Goal: Information Seeking & Learning: Learn about a topic

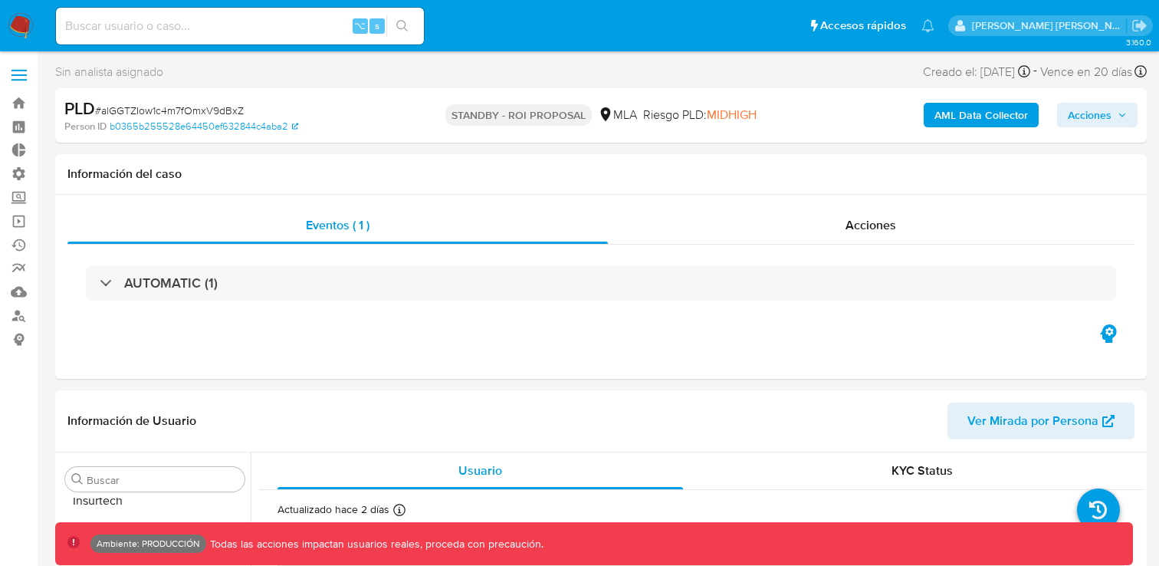
scroll to position [721, 0]
select select "10"
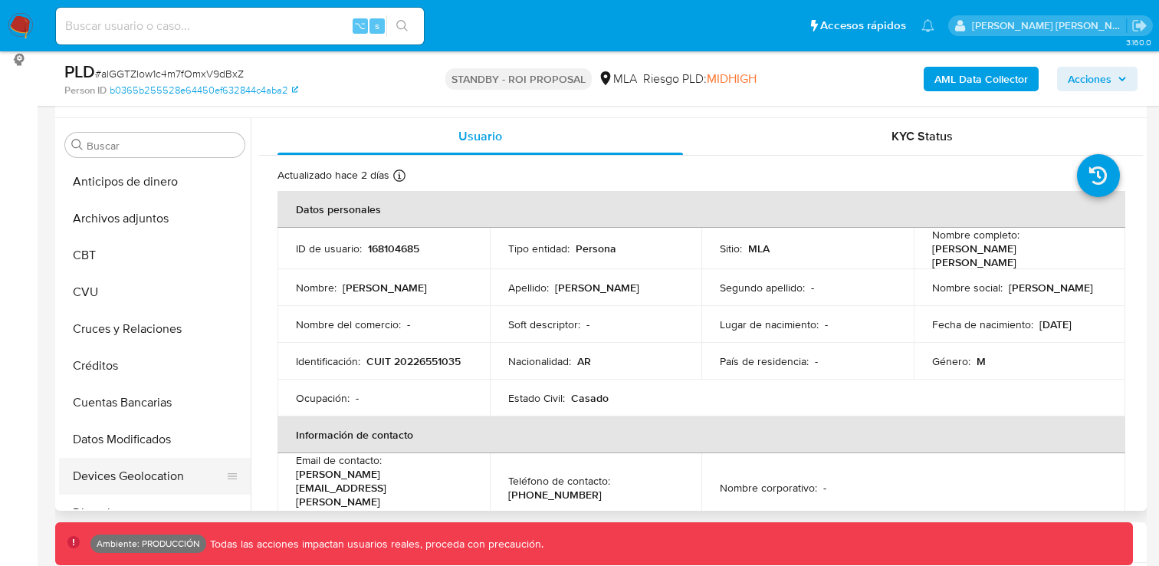
scroll to position [268, 0]
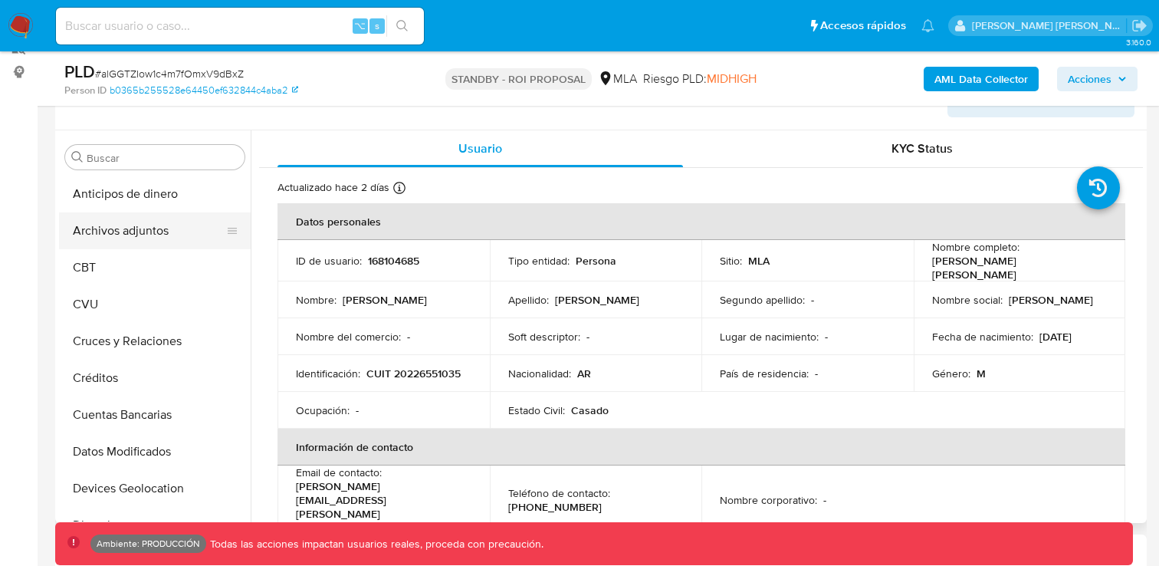
click at [156, 243] on button "Archivos adjuntos" at bounding box center [148, 230] width 179 height 37
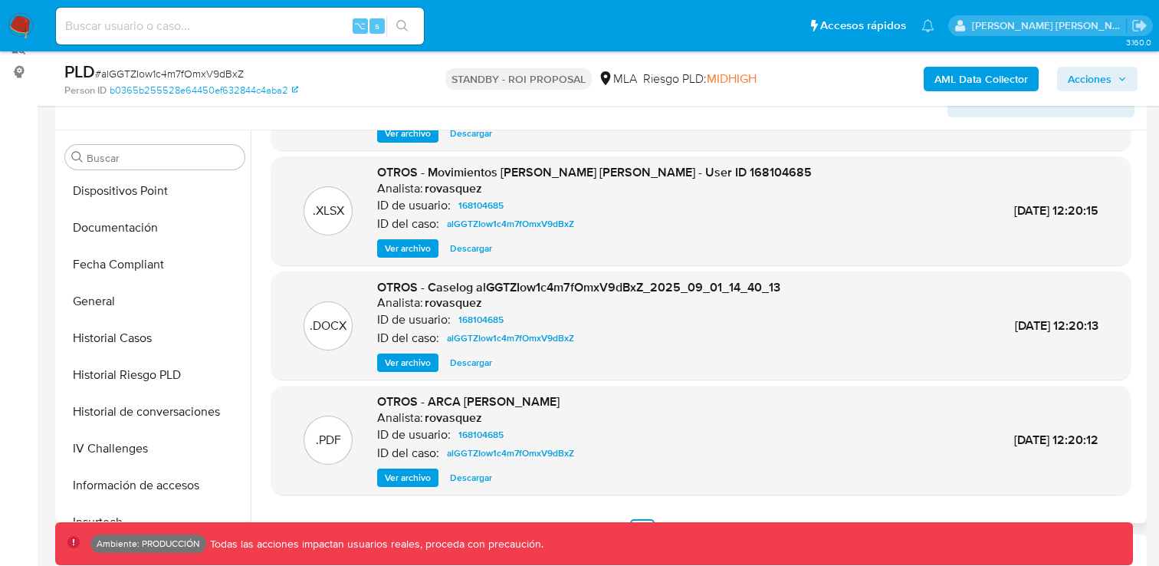
scroll to position [129, 0]
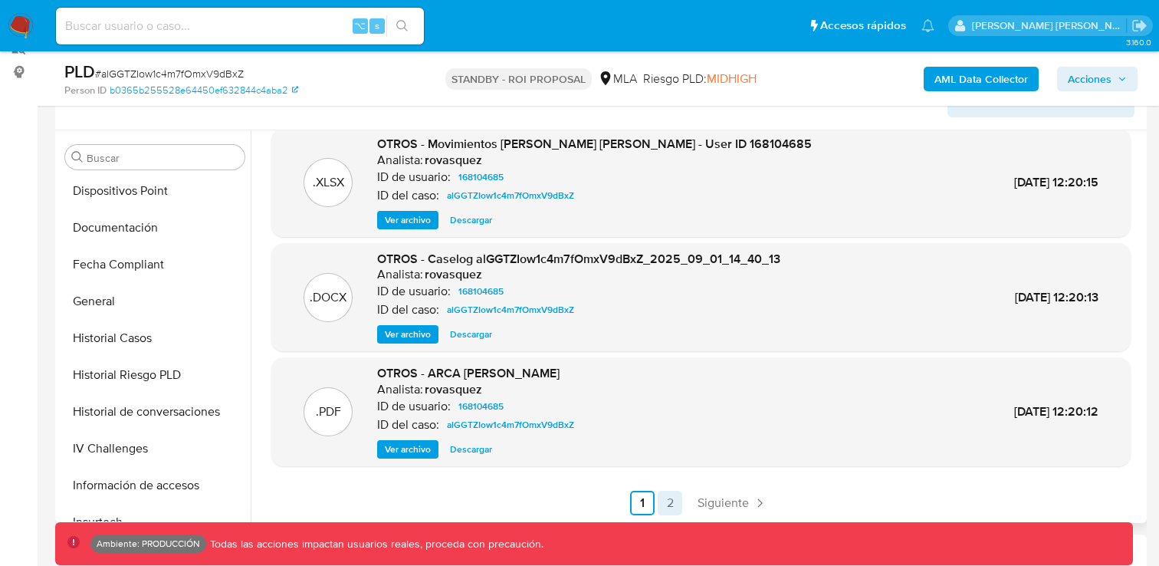
click at [673, 502] on link "2" at bounding box center [670, 503] width 25 height 25
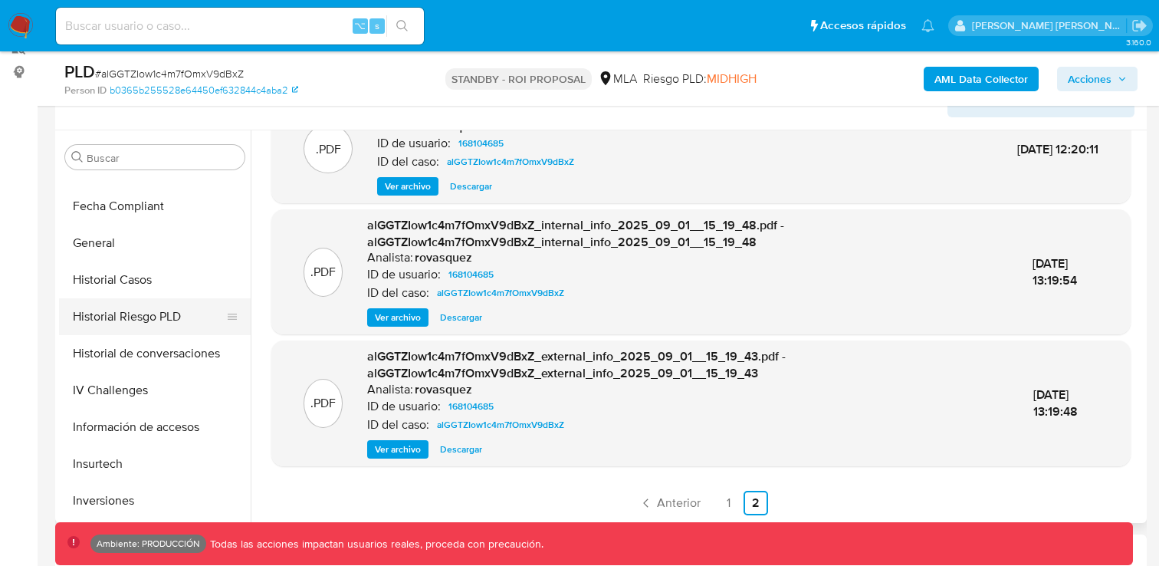
scroll to position [430, 0]
click at [163, 288] on button "Historial Casos" at bounding box center [148, 279] width 179 height 37
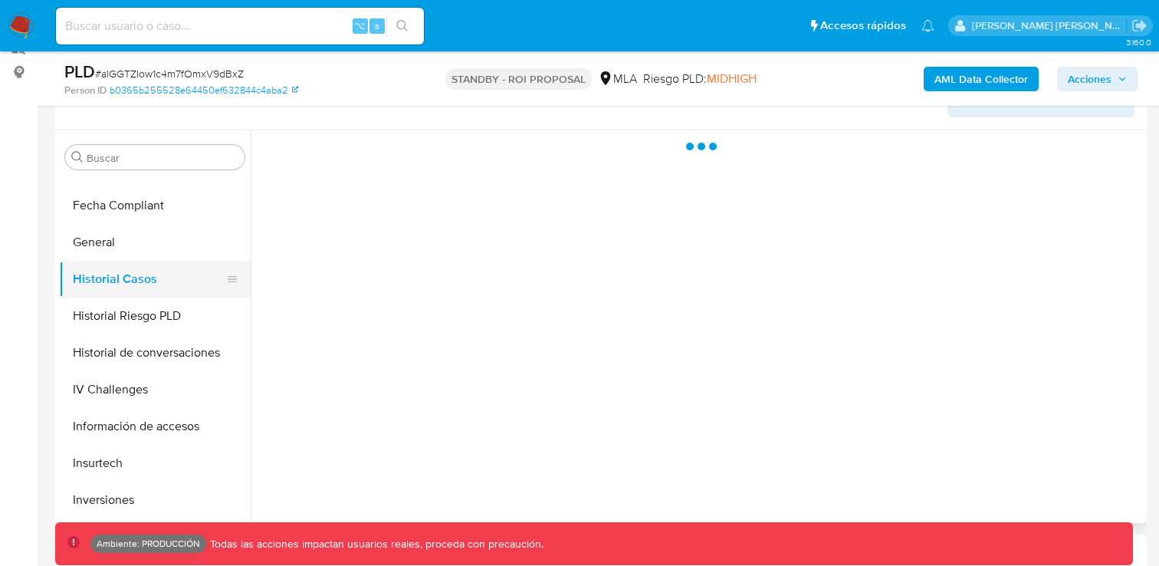
scroll to position [0, 0]
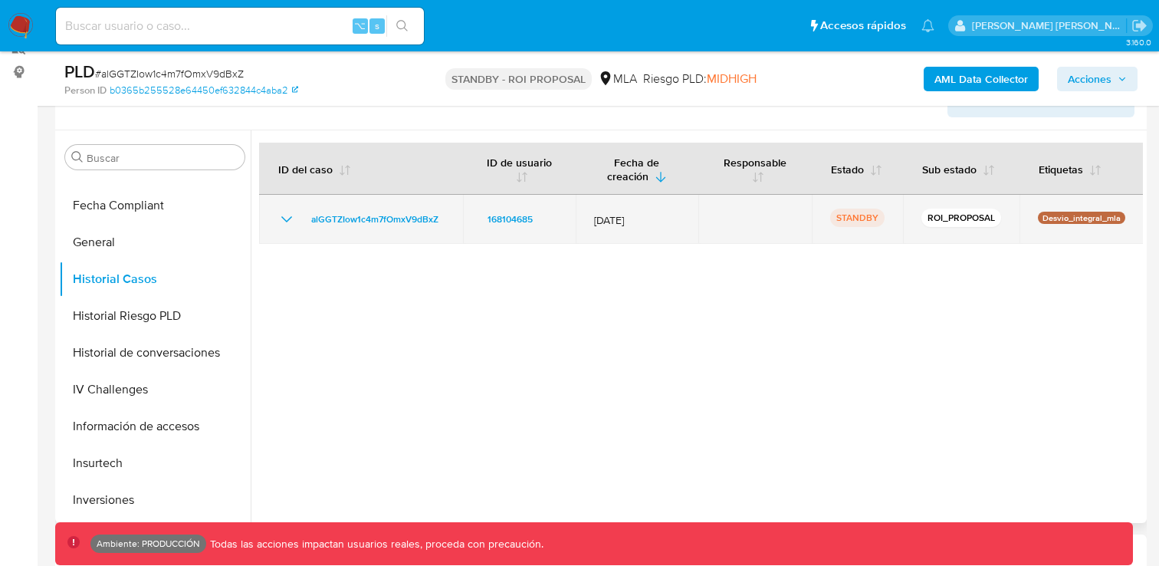
click at [284, 210] on icon "Mostrar/Ocultar" at bounding box center [286, 219] width 18 height 18
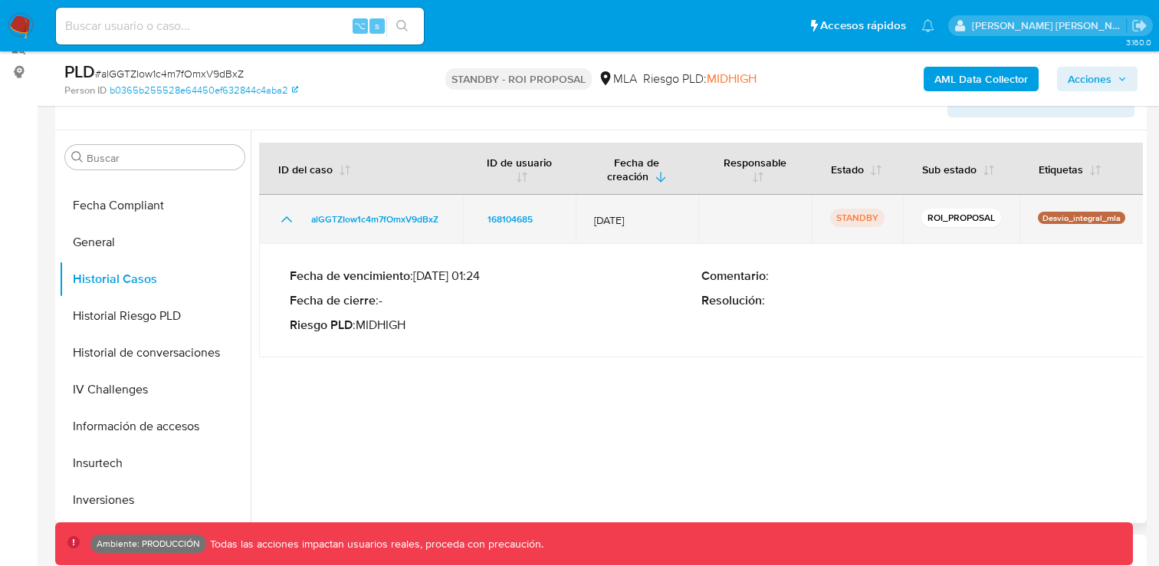
click at [284, 210] on icon "Mostrar/Ocultar" at bounding box center [286, 219] width 18 height 18
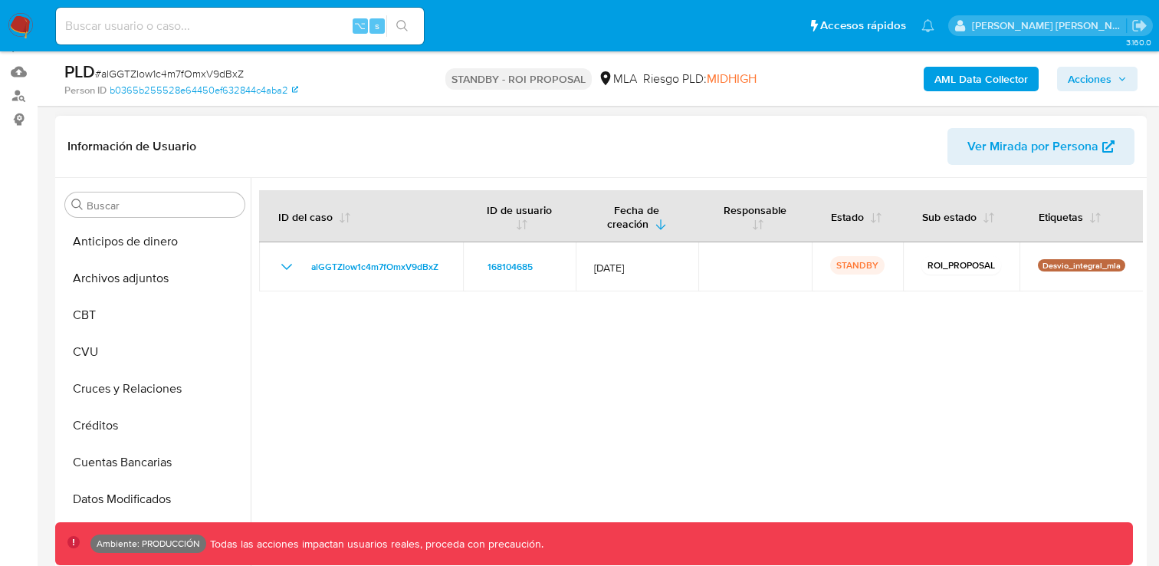
scroll to position [212, 0]
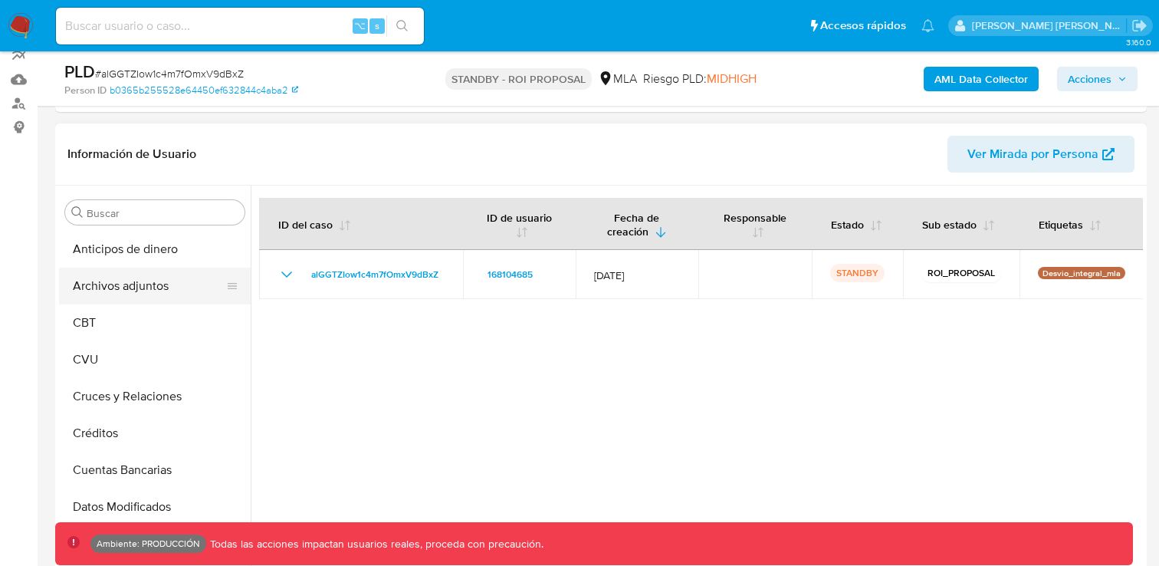
click at [138, 285] on button "Archivos adjuntos" at bounding box center [148, 286] width 179 height 37
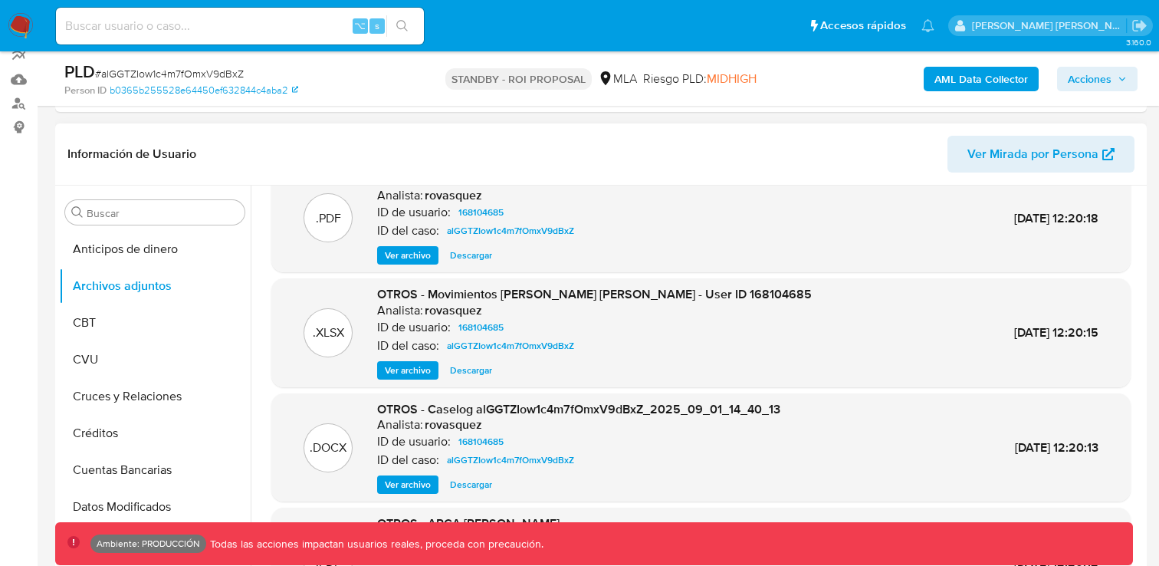
scroll to position [22, 0]
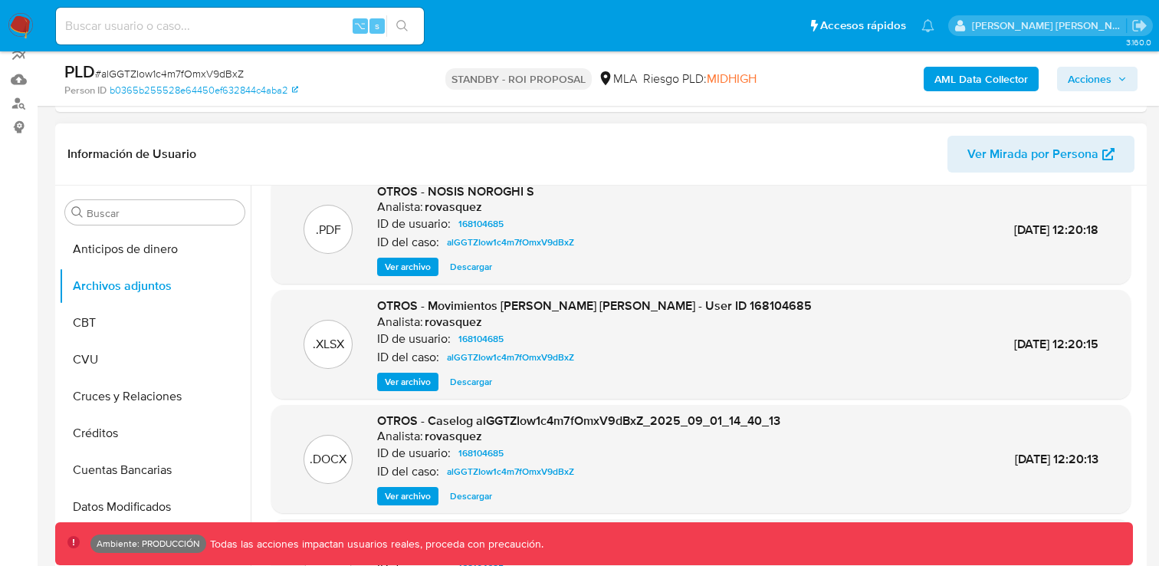
click at [422, 268] on span "Ver archivo" at bounding box center [408, 266] width 46 height 15
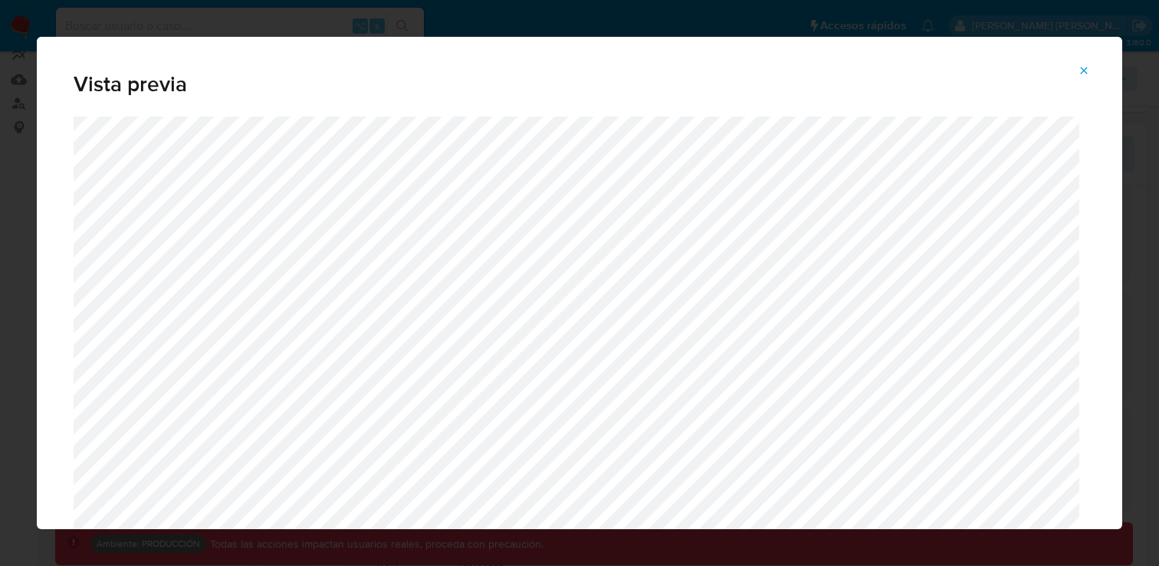
click at [1085, 63] on span "Attachment preview" at bounding box center [1084, 70] width 12 height 21
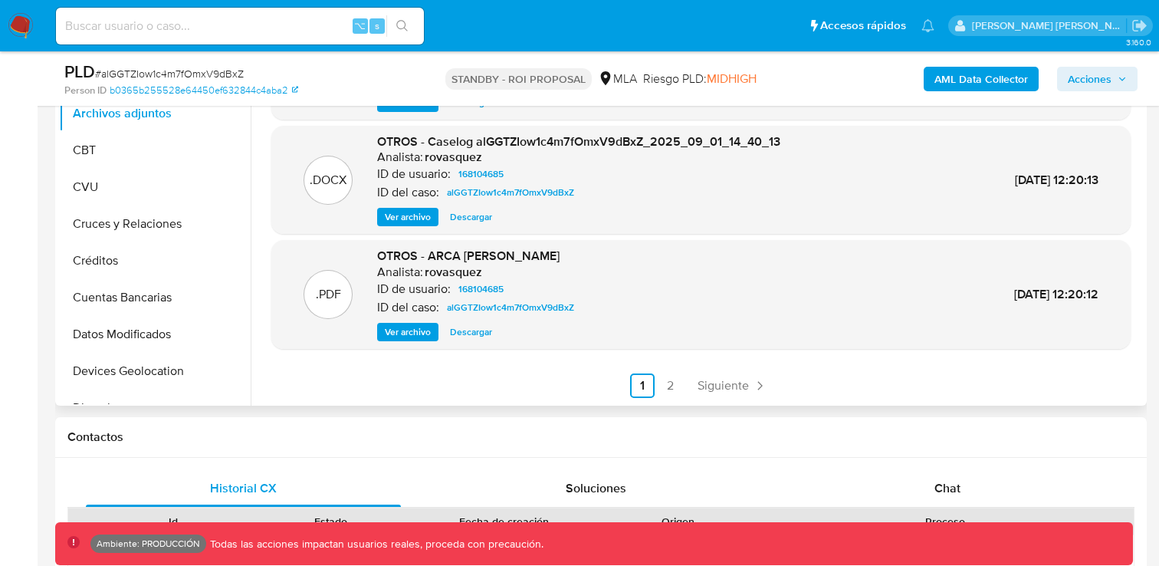
scroll to position [386, 0]
click at [665, 385] on link "2" at bounding box center [670, 385] width 25 height 25
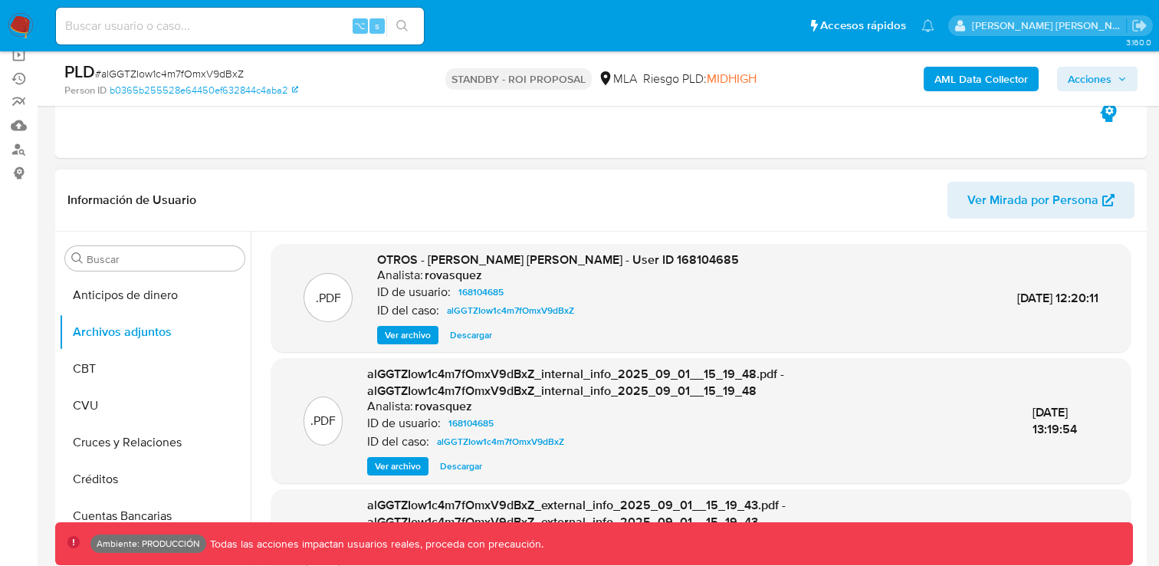
scroll to position [135, 0]
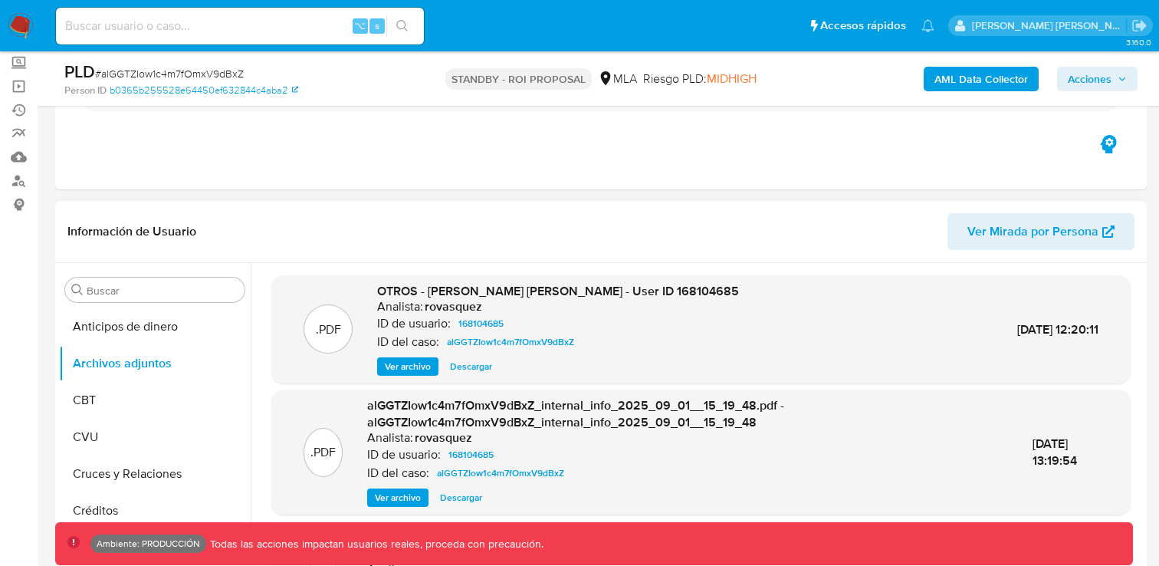
click at [1014, 229] on span "Ver Mirada por Persona" at bounding box center [1032, 231] width 131 height 37
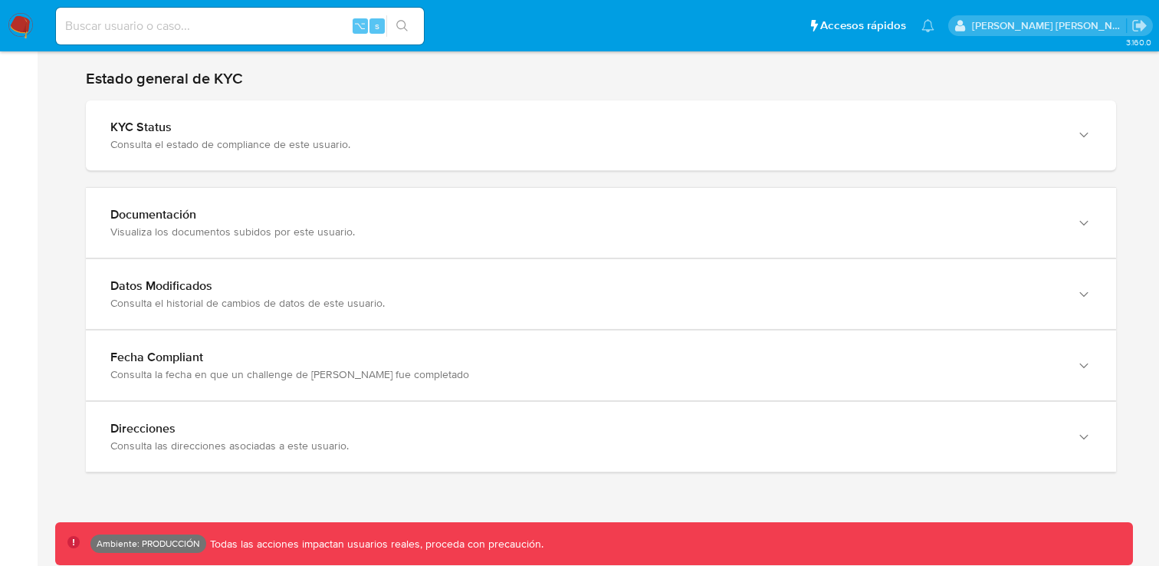
scroll to position [1477, 0]
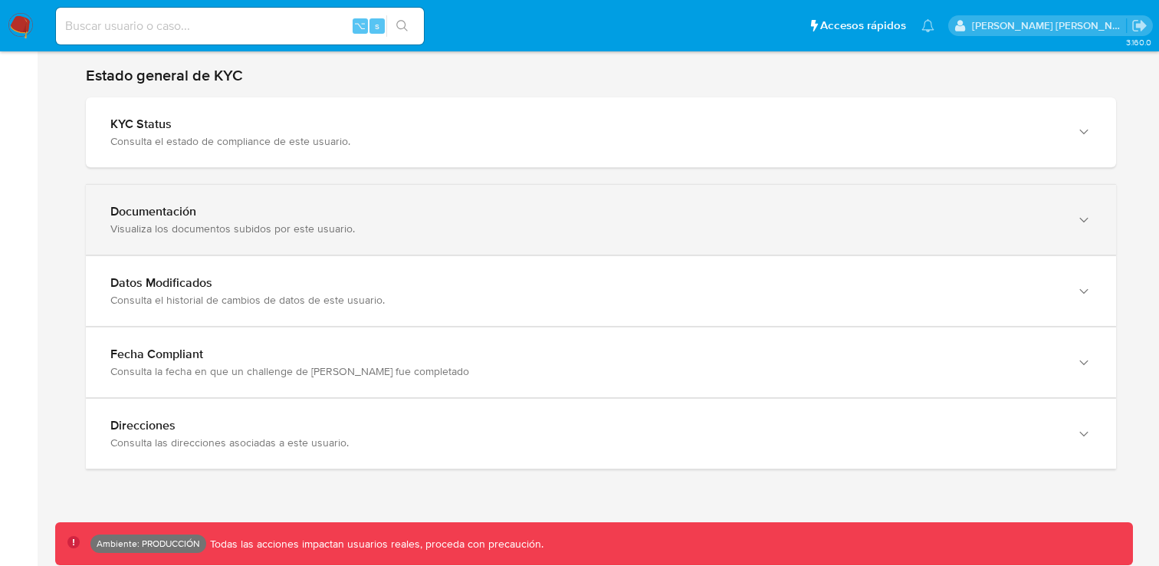
click at [718, 231] on div "Documentación Visualiza los documentos subidos por este usuario." at bounding box center [601, 220] width 1030 height 70
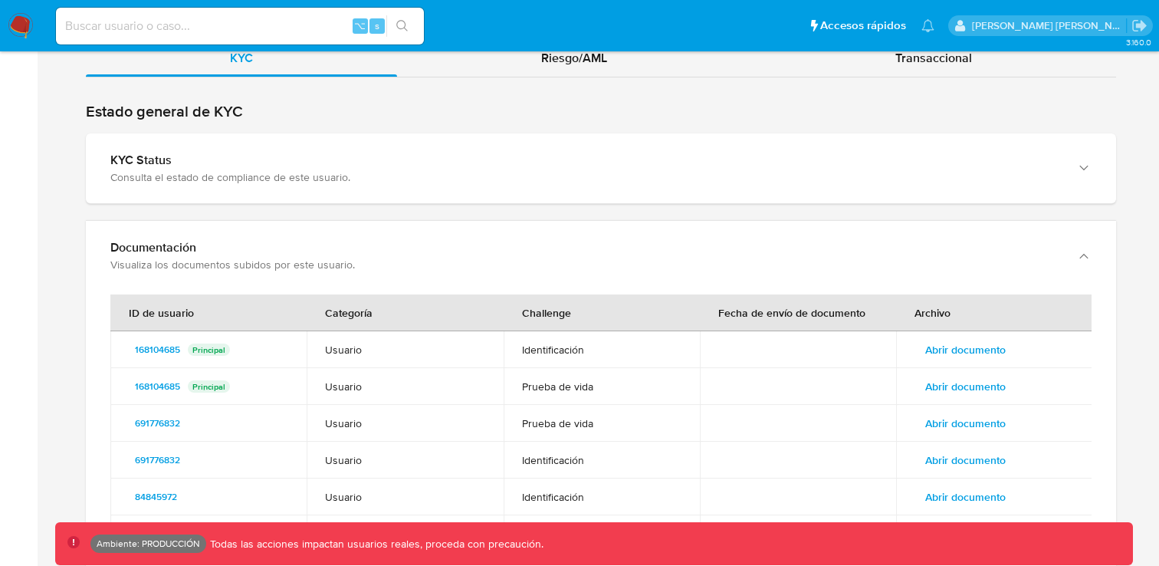
scroll to position [1411, 0]
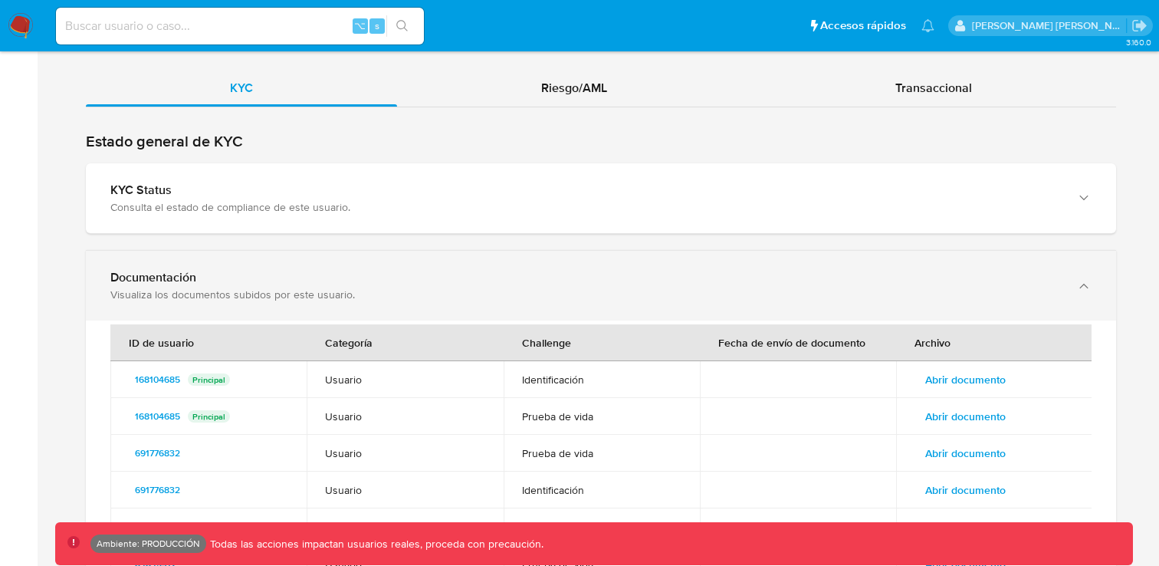
click at [706, 264] on div "Documentación Visualiza los documentos subidos por este usuario." at bounding box center [601, 286] width 1030 height 70
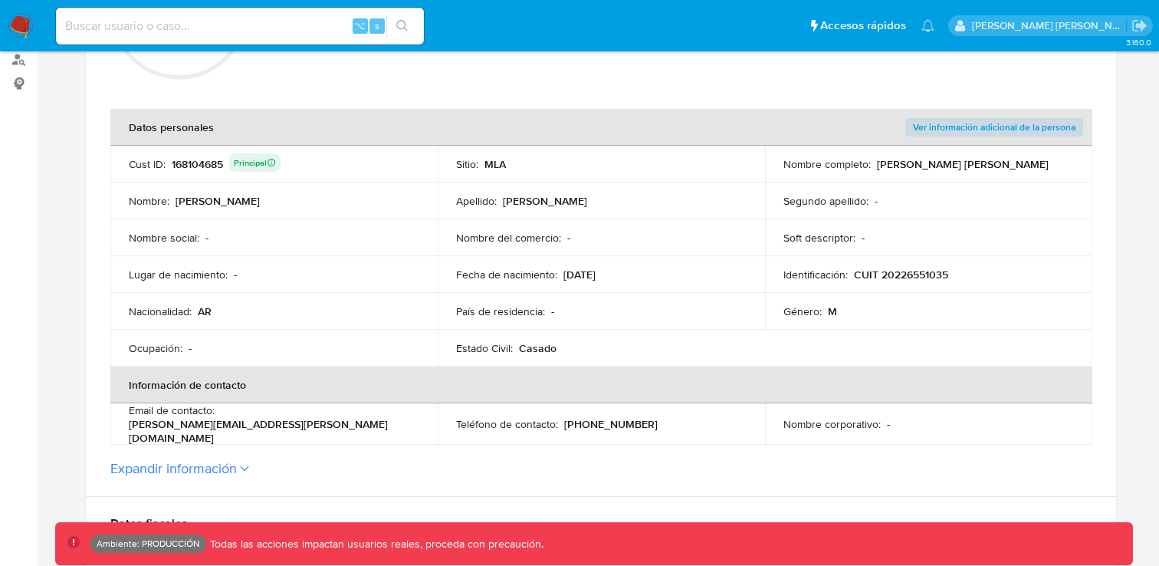
scroll to position [254, 0]
click at [225, 465] on button "Expandir información" at bounding box center [173, 470] width 126 height 17
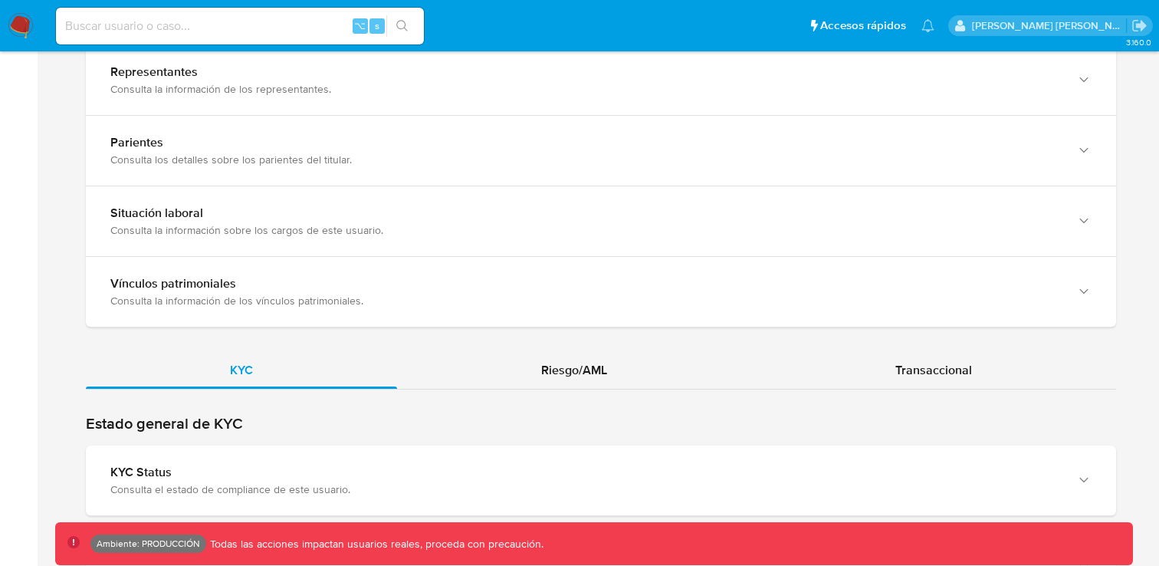
scroll to position [1427, 0]
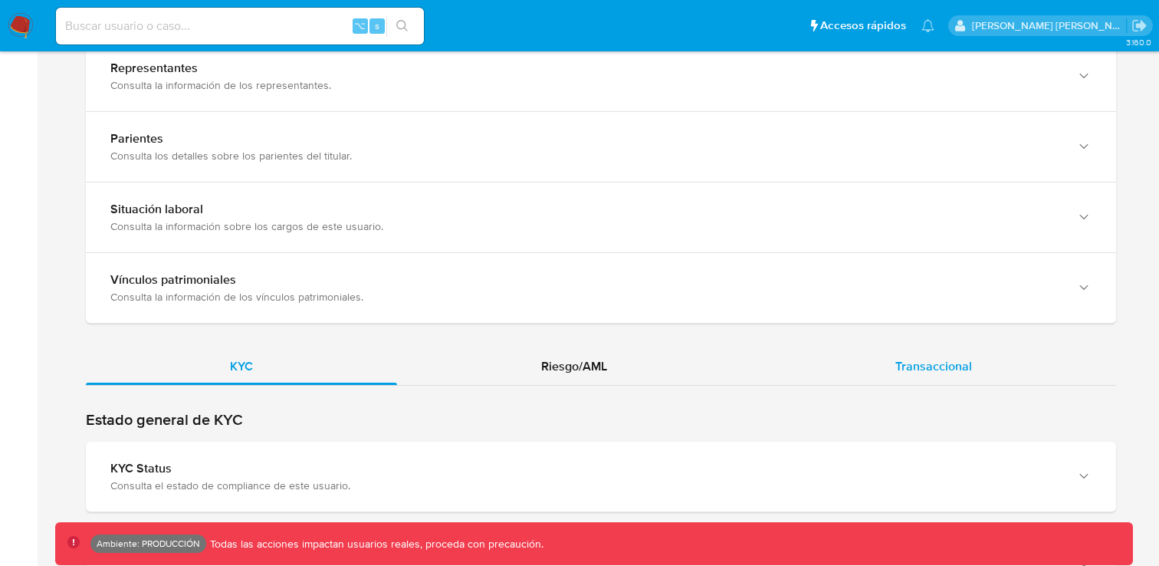
click at [921, 364] on span "Transaccional" at bounding box center [933, 366] width 77 height 18
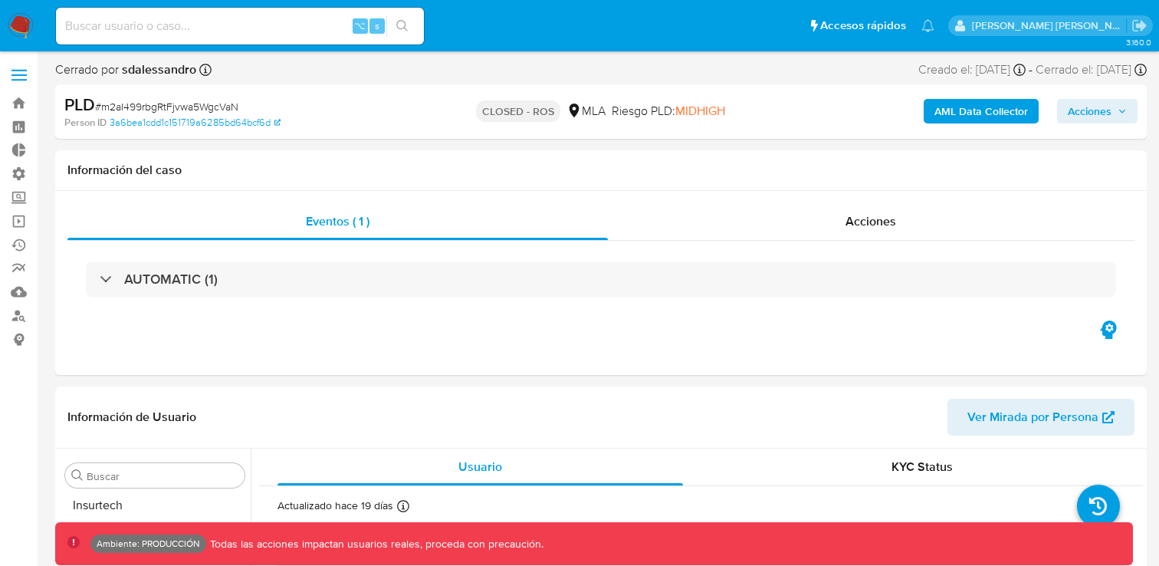
scroll to position [721, 0]
select select "10"
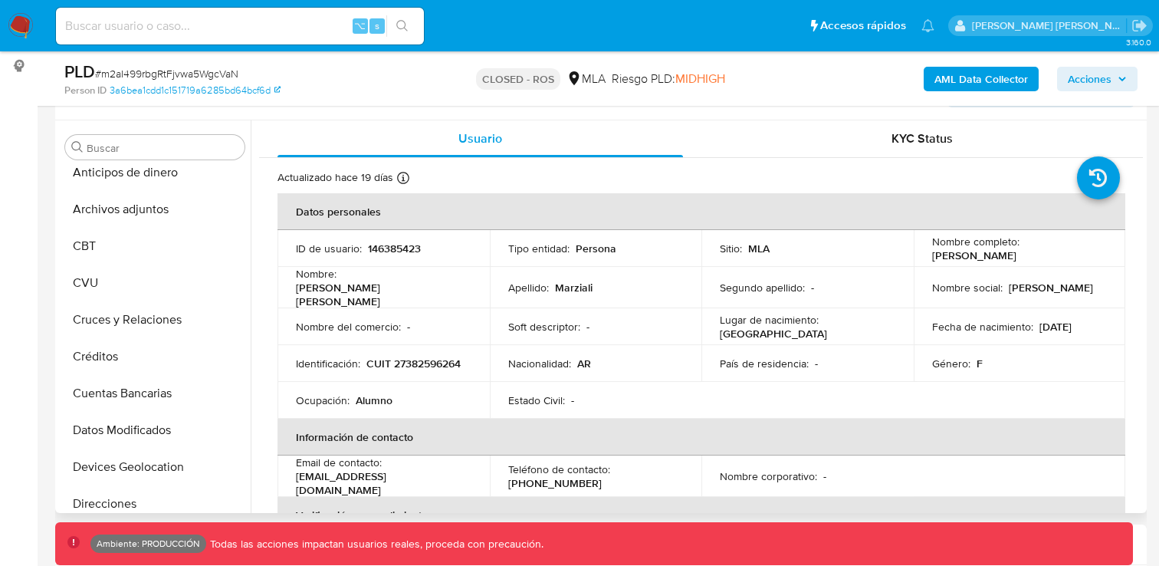
scroll to position [0, 0]
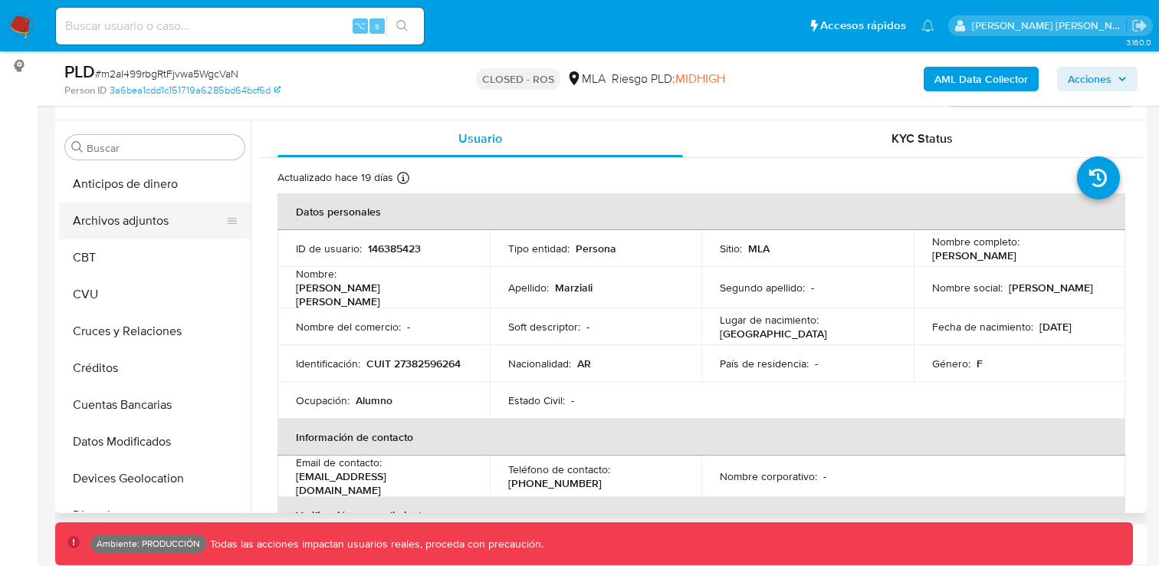
click at [155, 235] on button "Archivos adjuntos" at bounding box center [148, 220] width 179 height 37
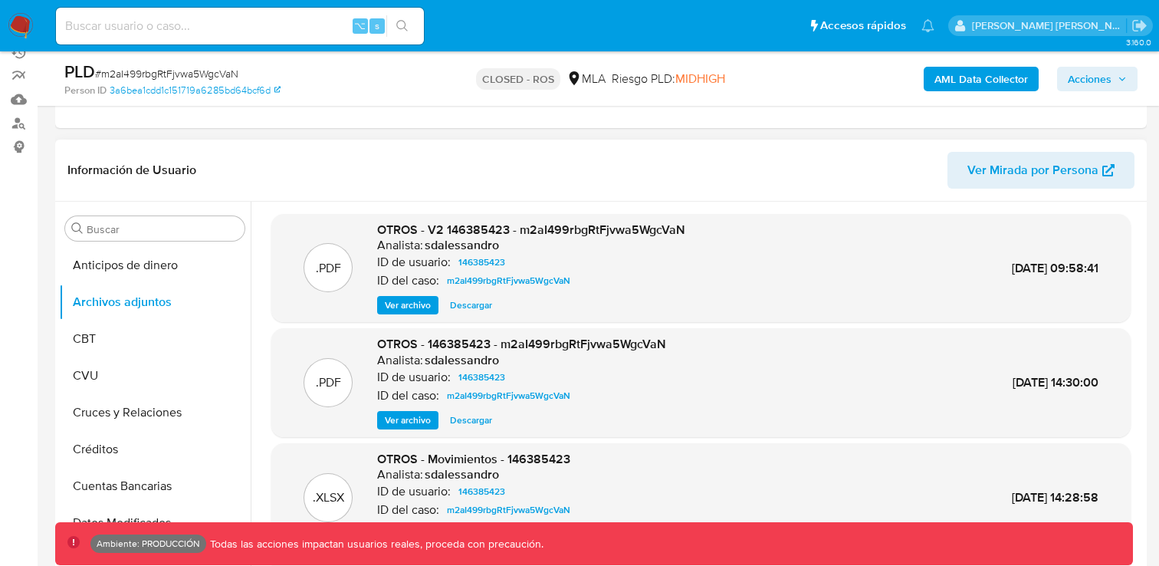
click at [408, 307] on span "Ver archivo" at bounding box center [408, 304] width 46 height 15
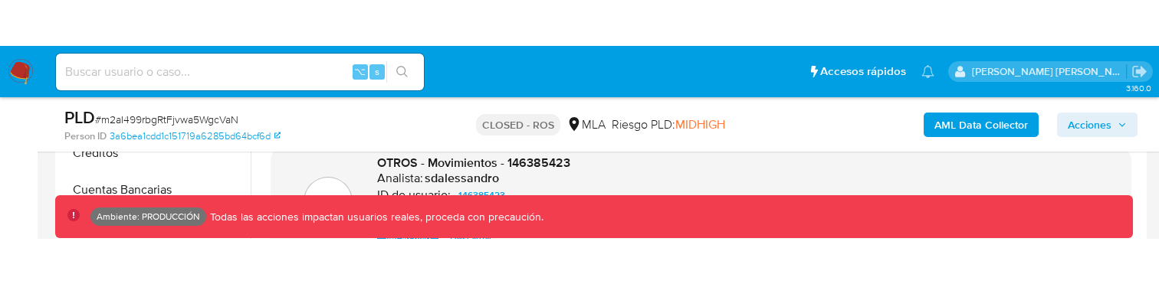
scroll to position [530, 0]
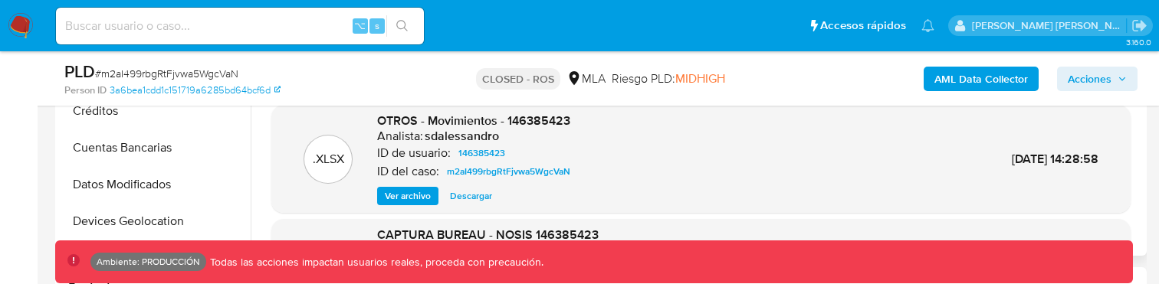
click at [416, 192] on span "Ver archivo" at bounding box center [408, 196] width 46 height 15
